Goal: Task Accomplishment & Management: Manage account settings

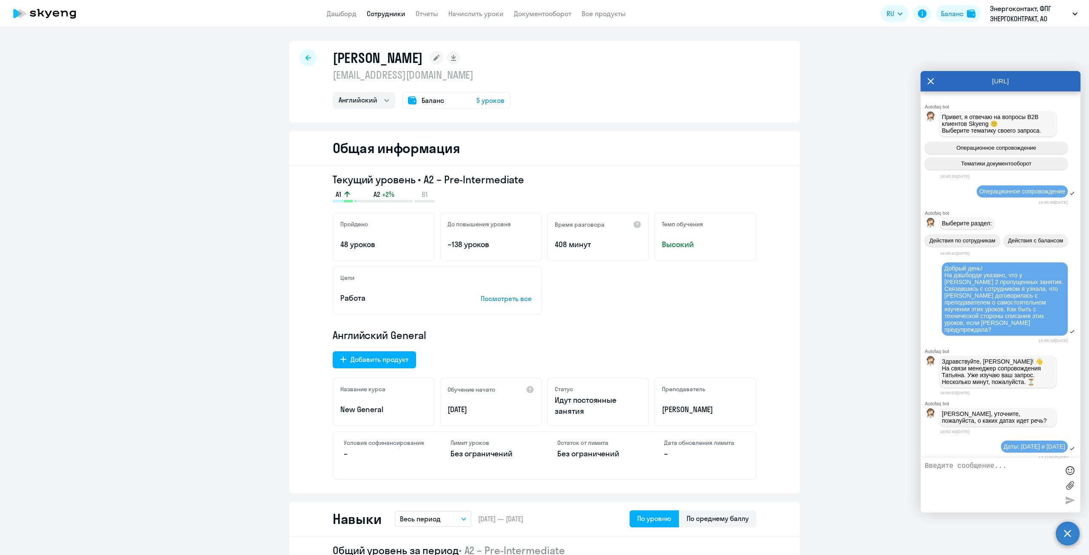
select select "english"
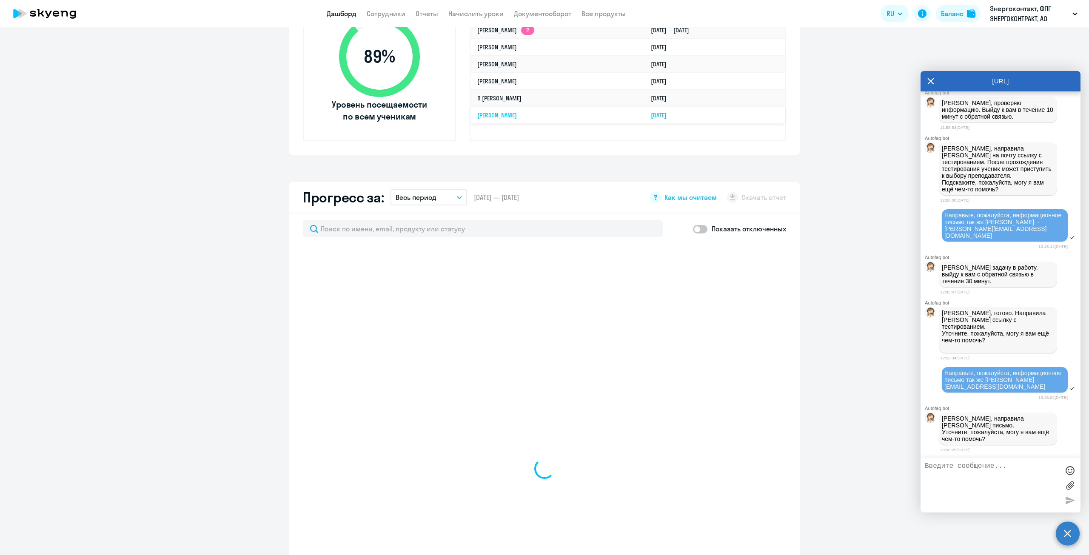
scroll to position [340, 0]
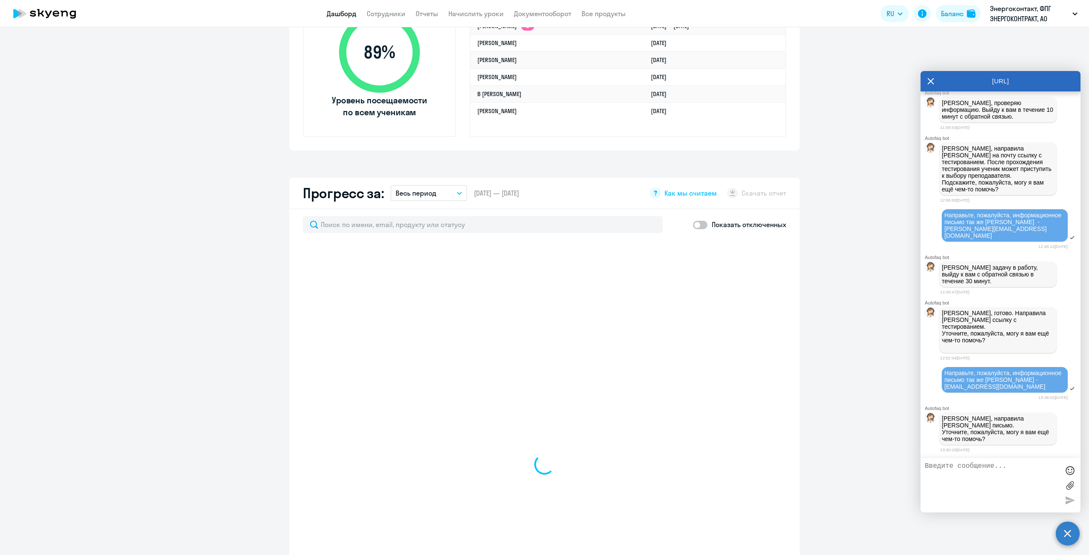
select select "30"
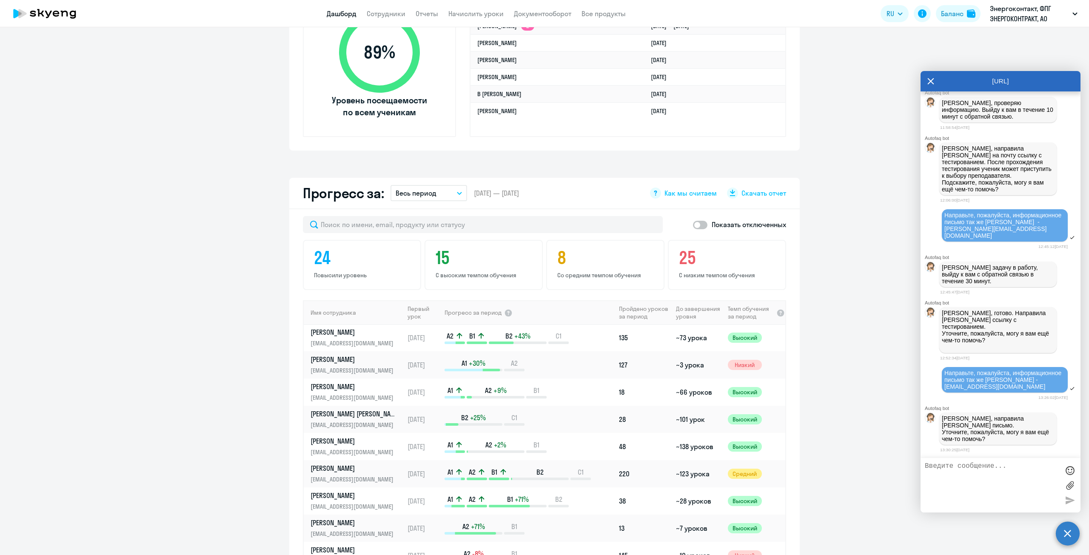
scroll to position [128, 0]
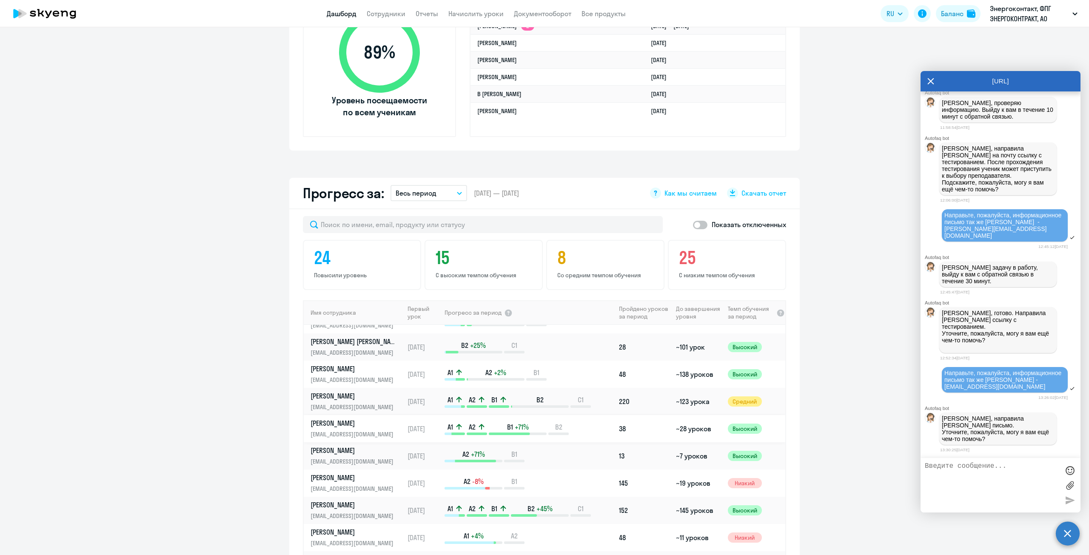
click at [361, 426] on p "[PERSON_NAME]" at bounding box center [355, 423] width 88 height 9
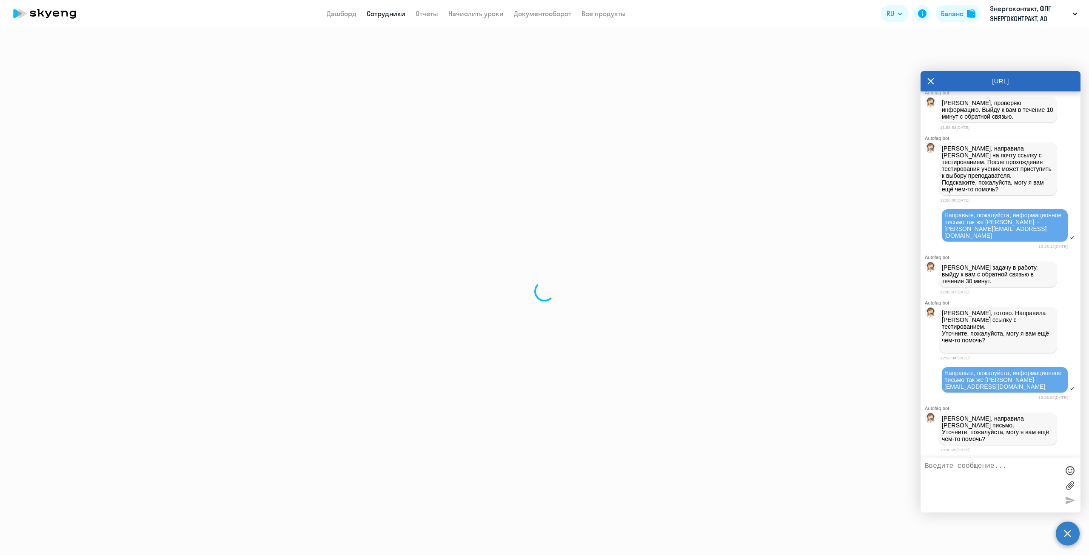
select select "english"
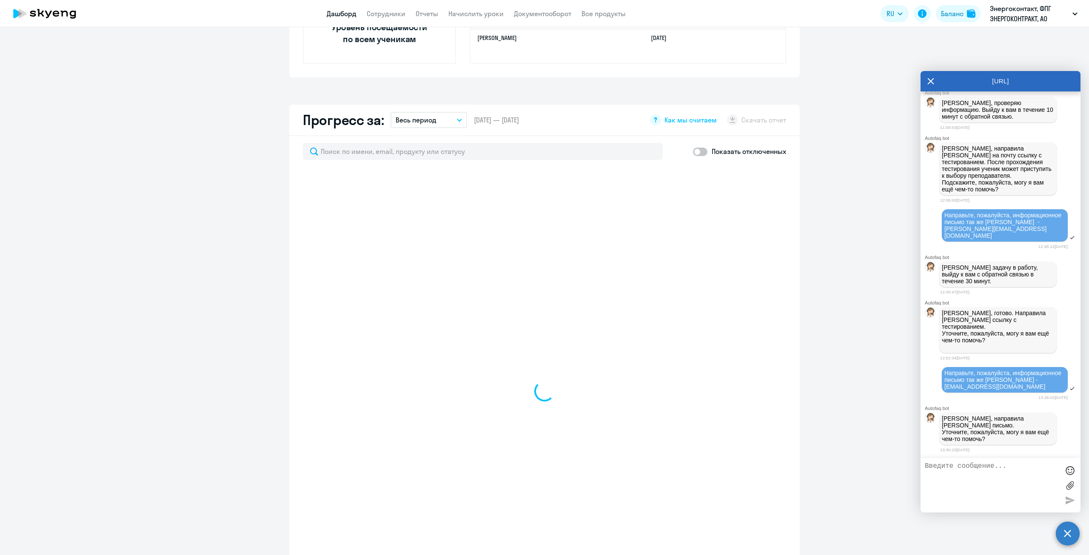
scroll to position [426, 0]
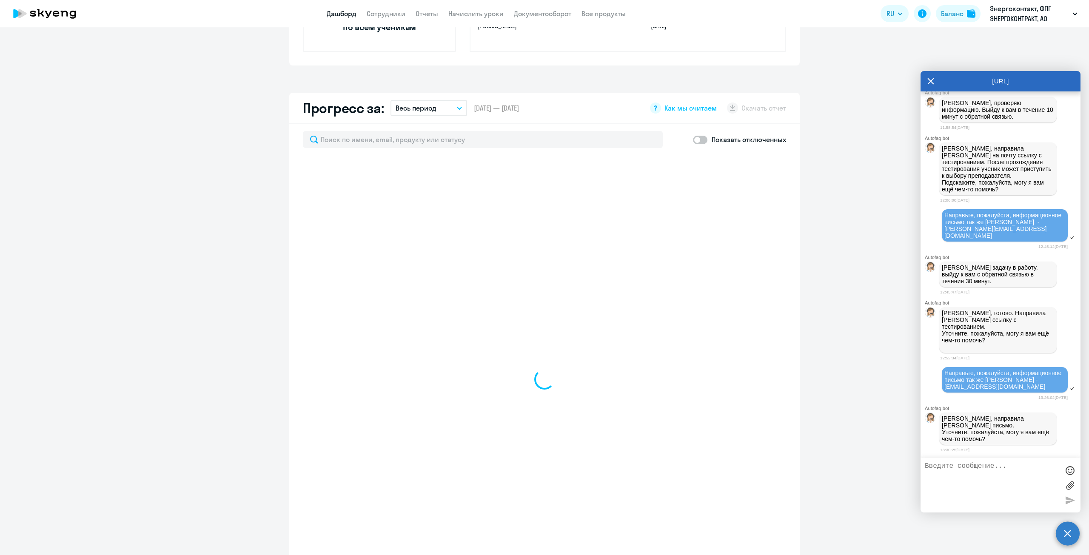
select select "30"
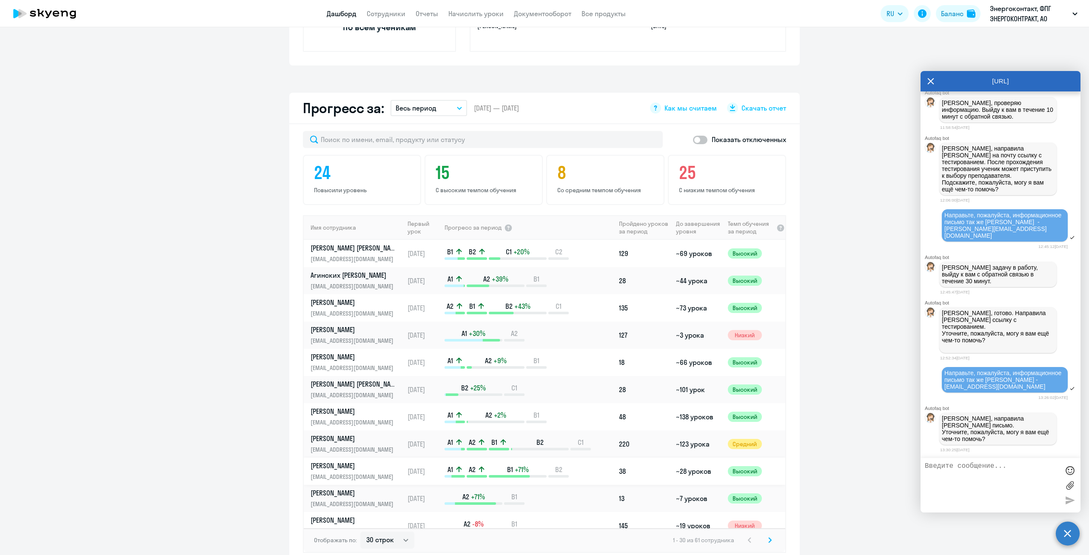
click at [353, 468] on p "[PERSON_NAME]" at bounding box center [355, 465] width 88 height 9
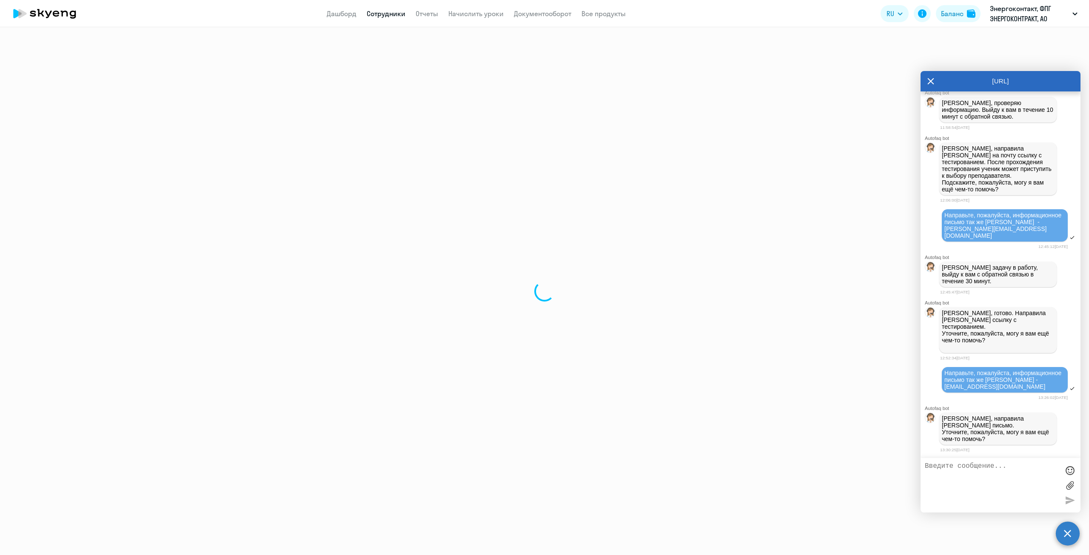
select select "english"
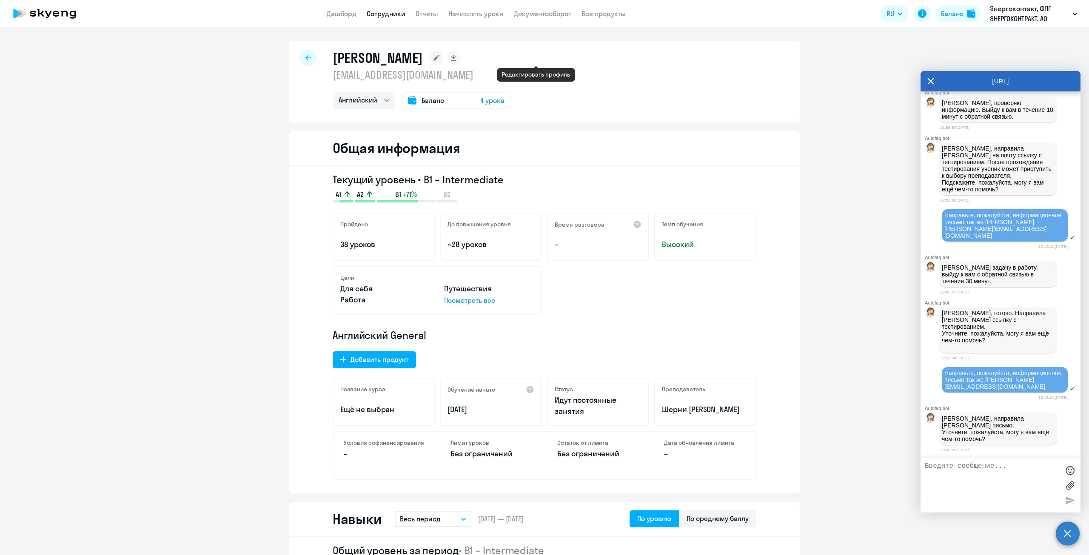
click at [443, 57] on rect at bounding box center [437, 58] width 14 height 14
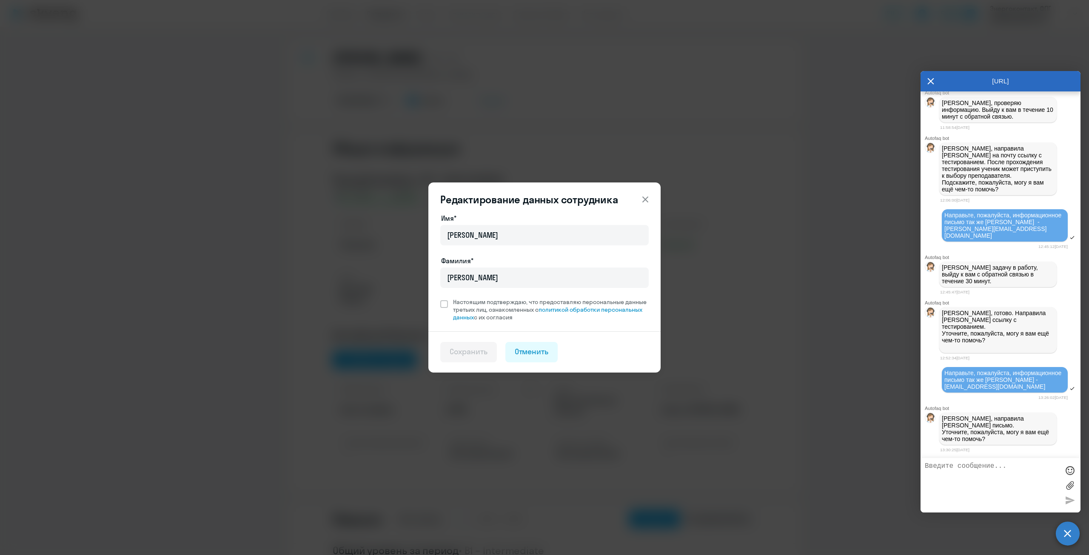
click at [640, 202] on button at bounding box center [645, 199] width 17 height 17
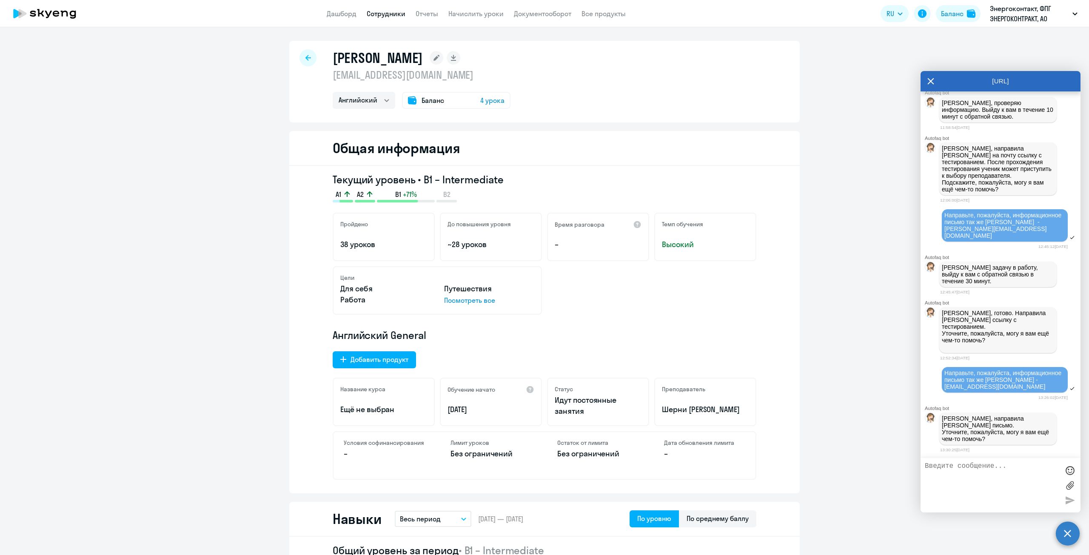
click at [400, 16] on link "Сотрудники" at bounding box center [386, 13] width 39 height 9
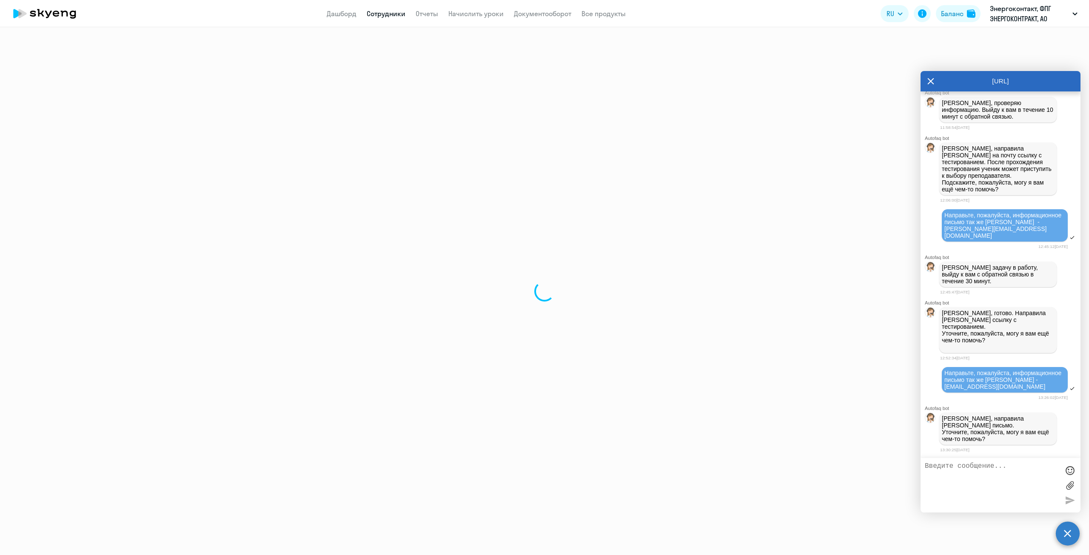
select select "30"
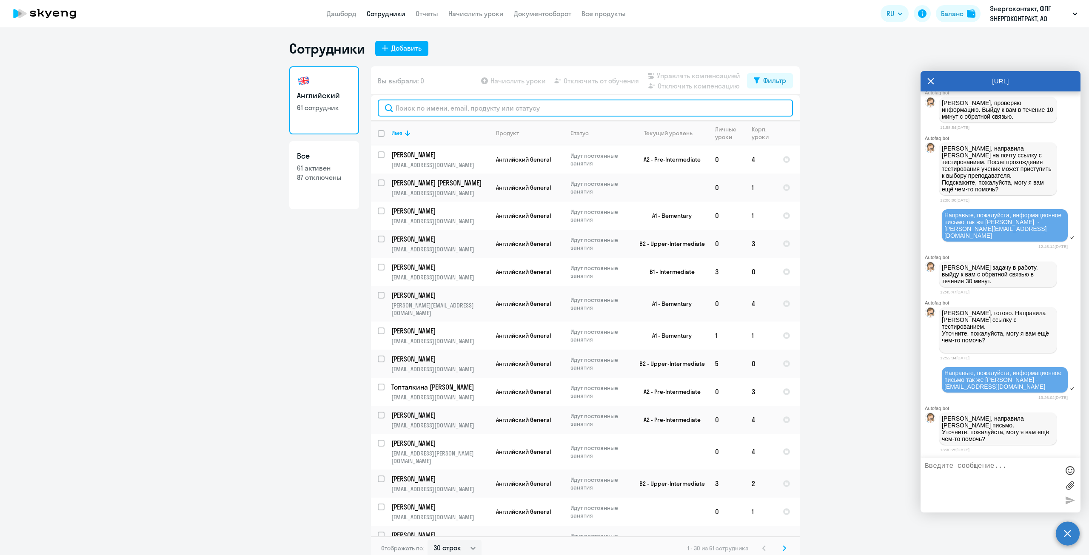
click at [448, 111] on input "text" at bounding box center [585, 108] width 415 height 17
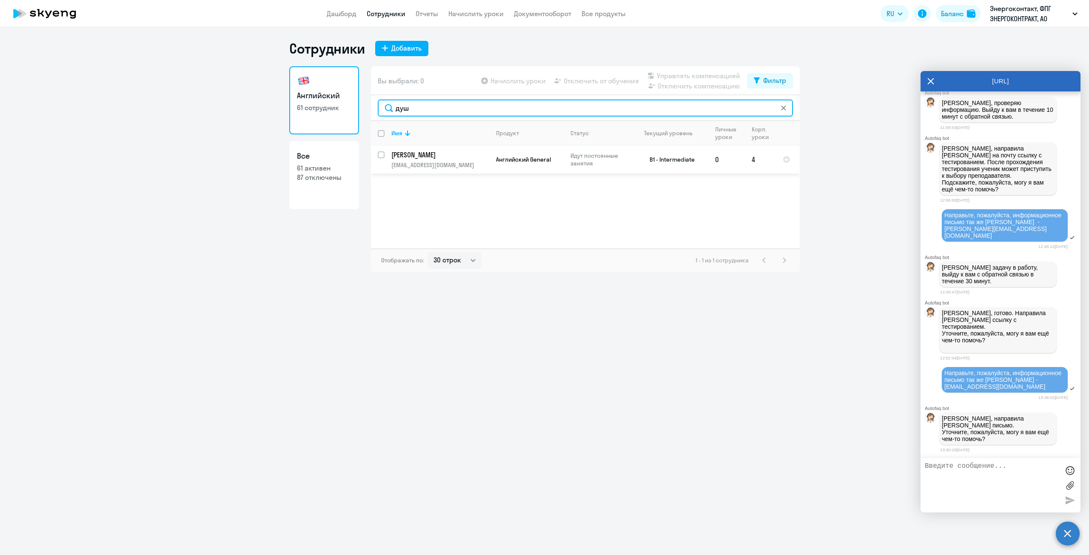
type input "душ"
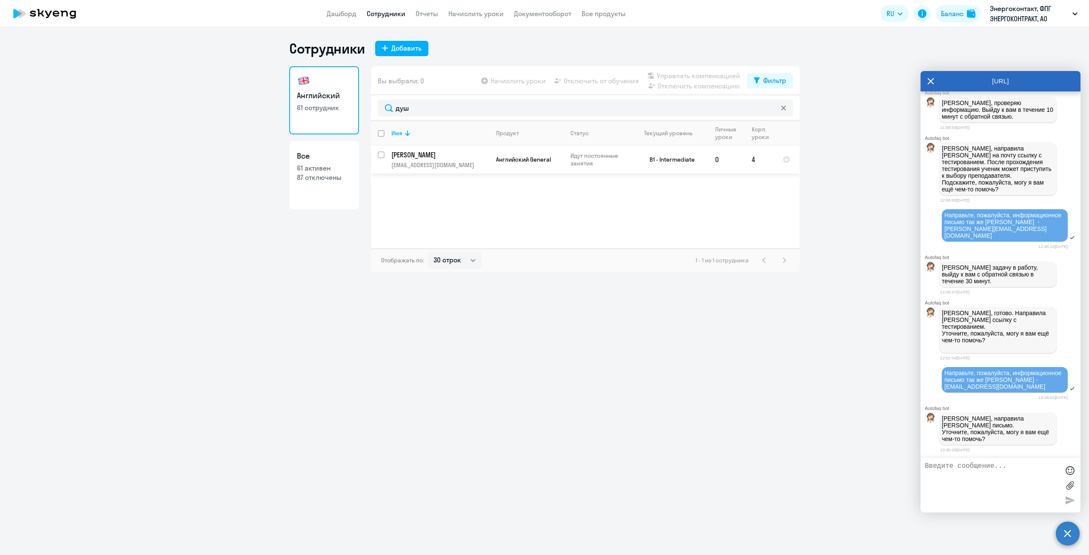
click at [380, 158] on input "select row 18723132" at bounding box center [386, 159] width 17 height 17
checkbox input "true"
click at [614, 79] on span "Отключить от обучения" at bounding box center [601, 81] width 75 height 10
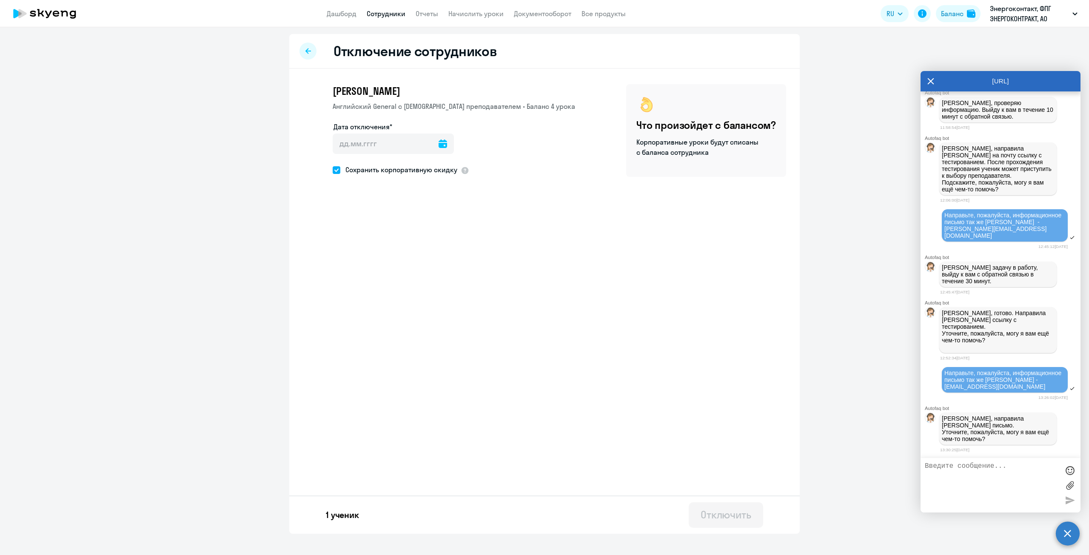
click at [439, 144] on icon at bounding box center [443, 144] width 9 height 9
click at [365, 276] on span "23" at bounding box center [361, 274] width 15 height 15
type input "[DATE]"
click at [335, 170] on span at bounding box center [337, 170] width 8 height 8
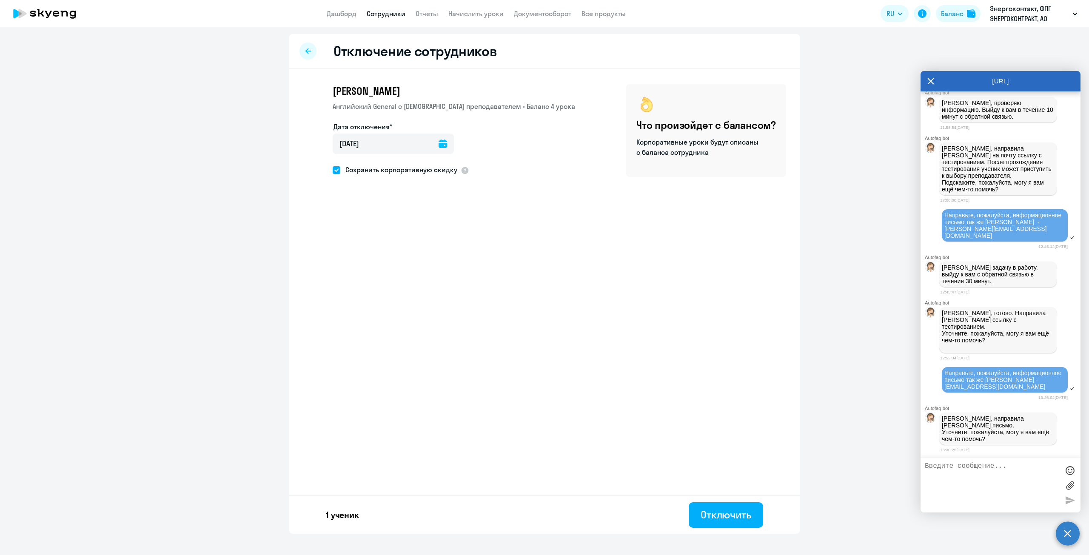
click at [333, 170] on input "Сохранить корпоративную скидку" at bounding box center [332, 170] width 0 height 0
checkbox input "false"
click at [735, 517] on div "Отключить" at bounding box center [726, 515] width 51 height 14
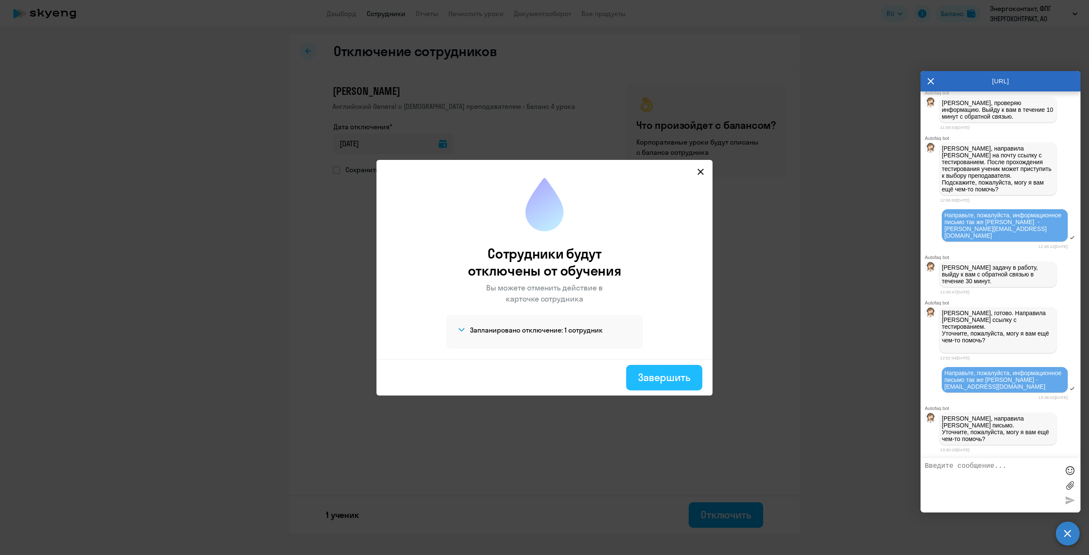
click at [669, 379] on div "Завершить" at bounding box center [664, 378] width 52 height 14
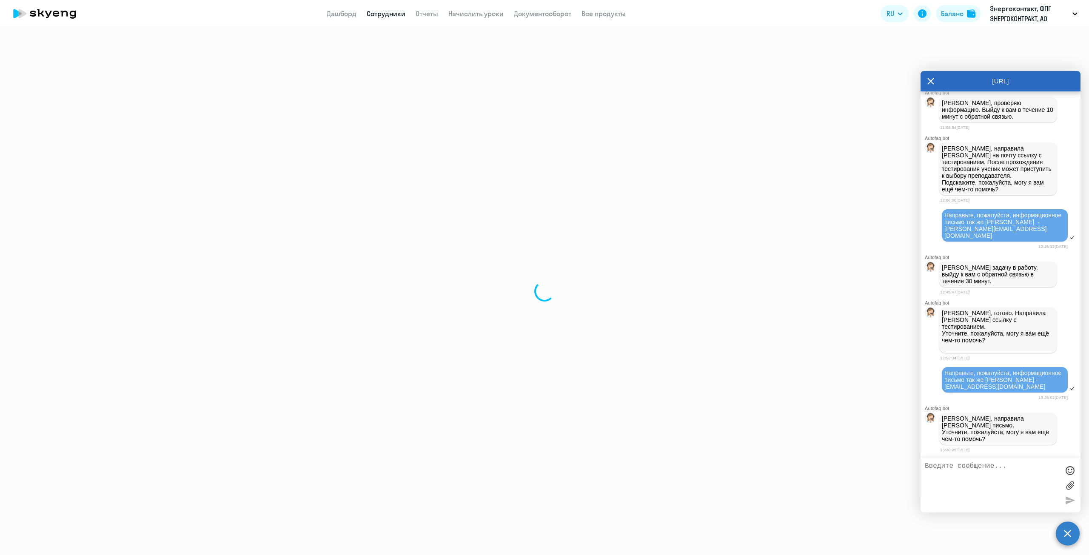
select select "30"
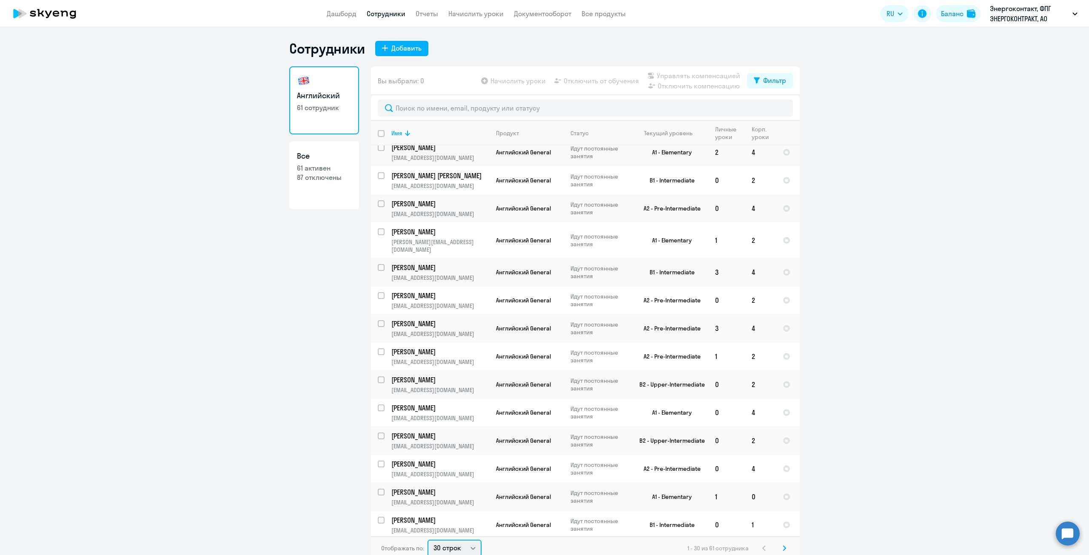
scroll to position [2, 0]
click at [454, 546] on select "30 строк 50 строк 100 строк" at bounding box center [455, 546] width 54 height 17
select select "100"
click at [428, 538] on select "30 строк 50 строк 100 строк" at bounding box center [455, 546] width 54 height 17
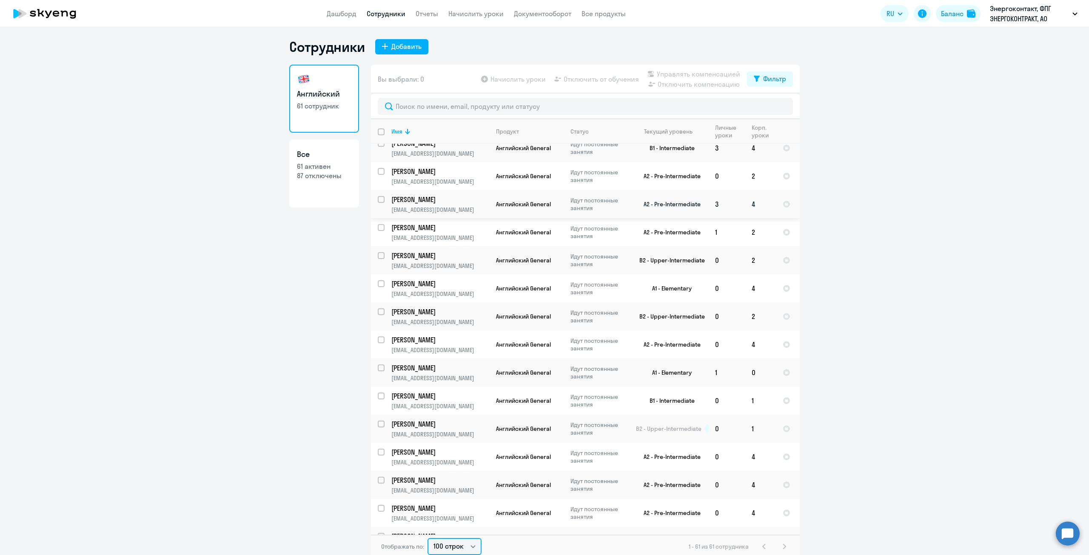
scroll to position [596, 0]
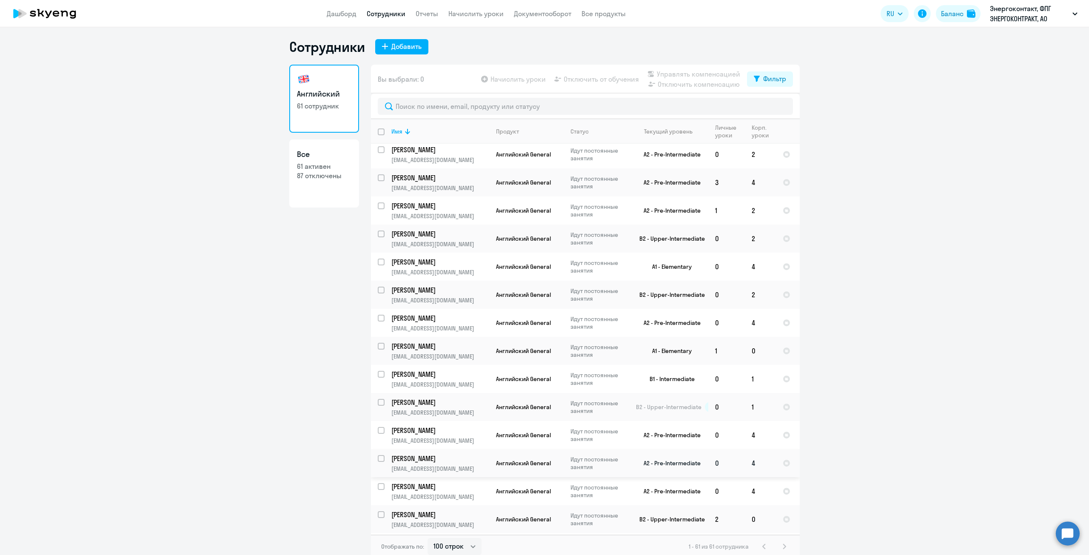
click at [380, 455] on input "select row 12286705" at bounding box center [386, 463] width 17 height 17
checkbox input "true"
click at [604, 79] on span "Отключить от обучения" at bounding box center [601, 79] width 75 height 10
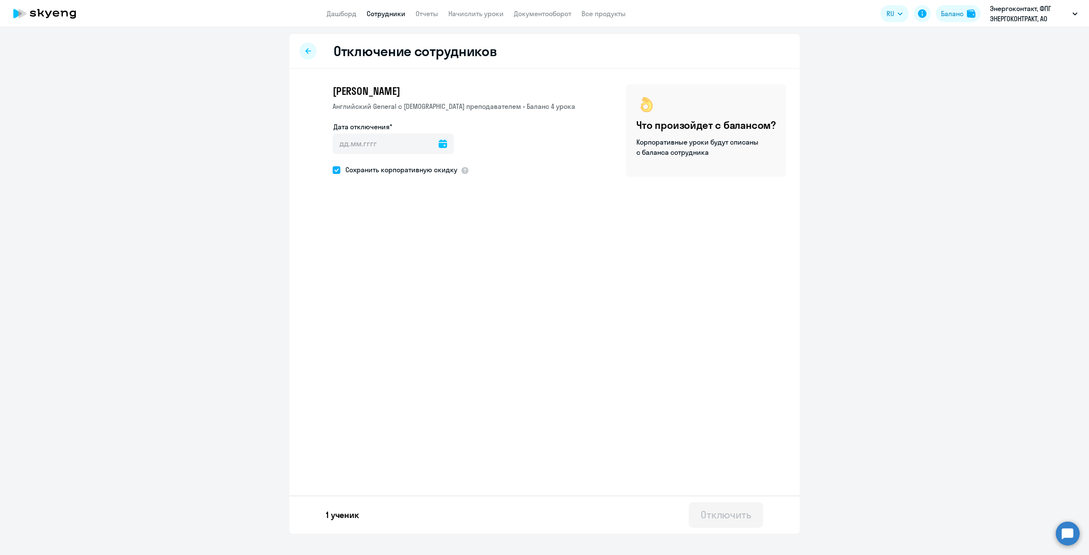
click at [439, 146] on icon at bounding box center [443, 144] width 9 height 9
click at [360, 274] on span "23" at bounding box center [361, 274] width 15 height 15
type input "[DATE]"
click at [735, 519] on div "Отключить" at bounding box center [726, 515] width 51 height 14
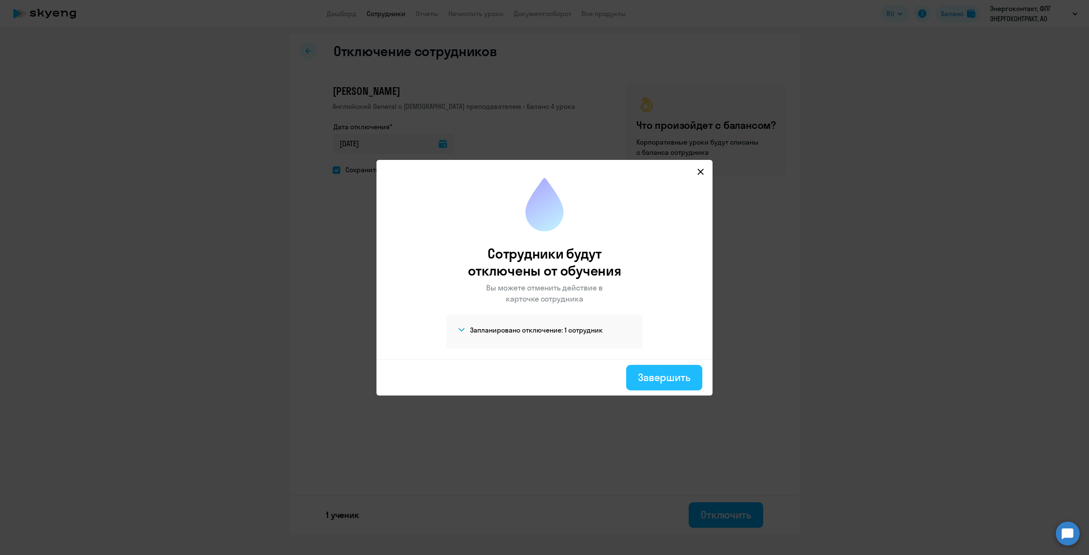
click at [663, 378] on div "Завершить" at bounding box center [664, 378] width 52 height 14
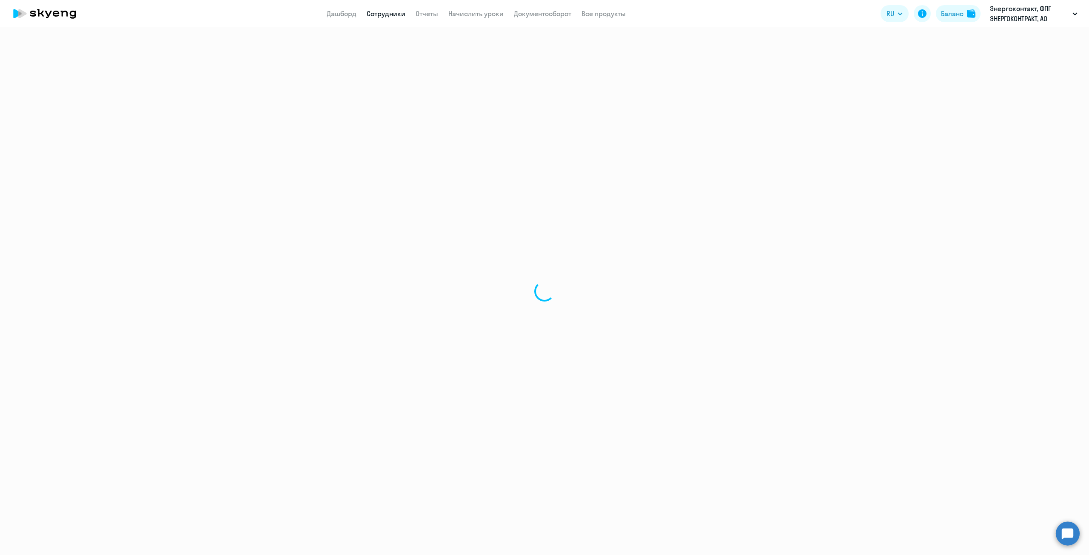
select select "30"
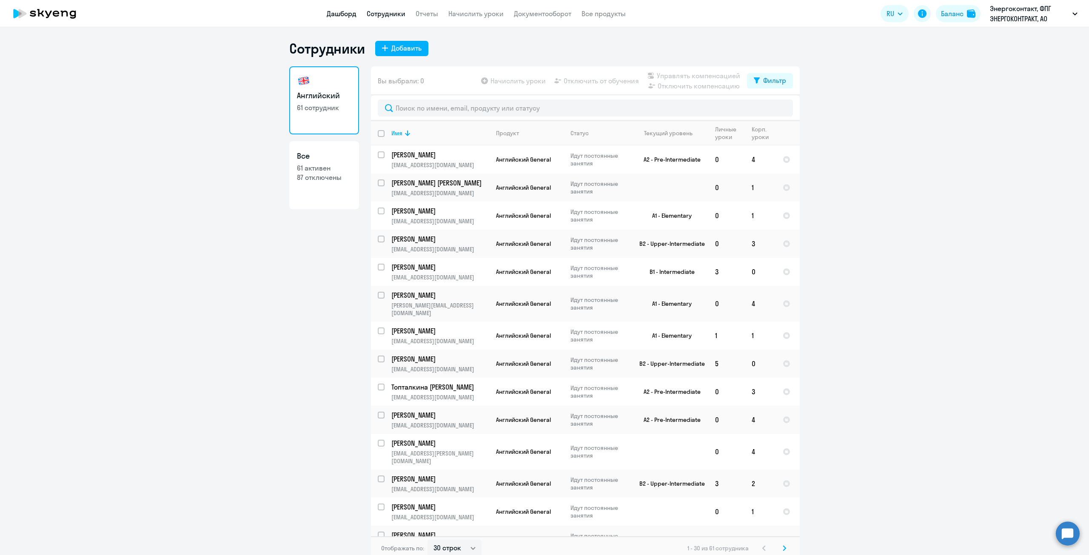
click at [338, 14] on link "Дашборд" at bounding box center [342, 13] width 30 height 9
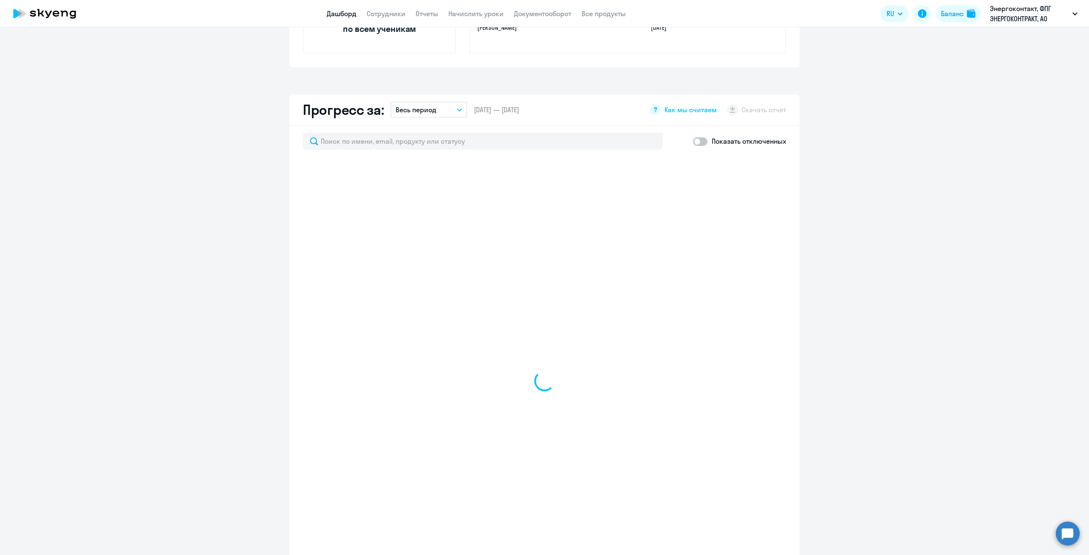
scroll to position [426, 0]
select select "30"
